Goal: Ask a question

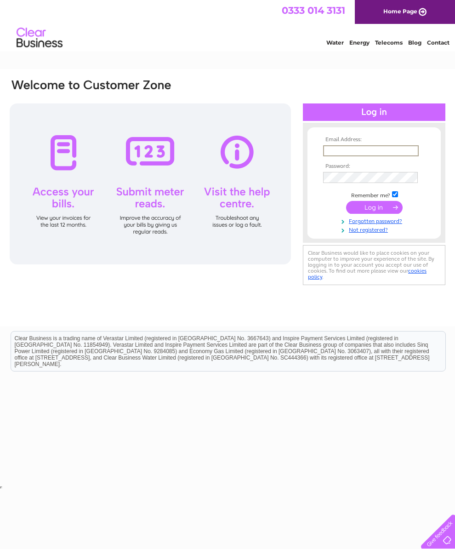
click at [385, 156] on input "text" at bounding box center [371, 150] width 96 height 11
type input "brianstazicker@gmail.com"
click at [374, 211] on input "submit" at bounding box center [374, 207] width 57 height 13
click at [384, 212] on input "submit" at bounding box center [374, 206] width 57 height 13
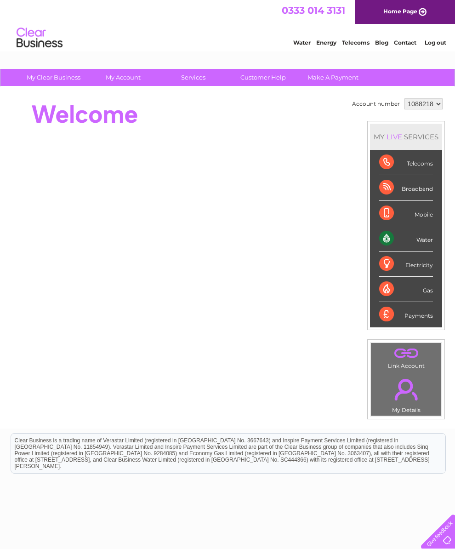
click at [427, 103] on select "1088218" at bounding box center [424, 103] width 38 height 11
click at [277, 78] on link "Customer Help" at bounding box center [263, 77] width 76 height 17
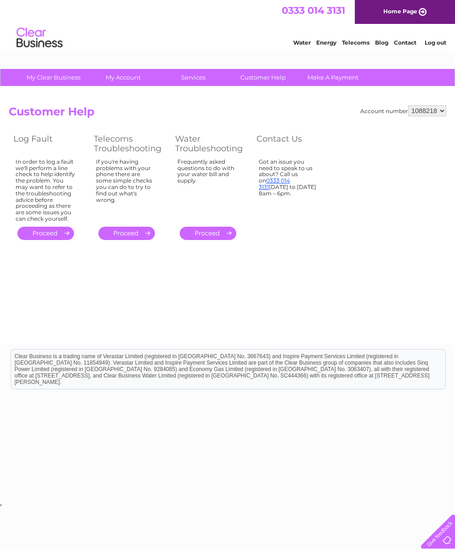
click at [61, 240] on link "." at bounding box center [45, 233] width 57 height 13
click at [140, 240] on link "." at bounding box center [126, 233] width 57 height 13
click at [432, 111] on select "1088218" at bounding box center [427, 110] width 38 height 11
